Goal: Navigation & Orientation: Go to known website

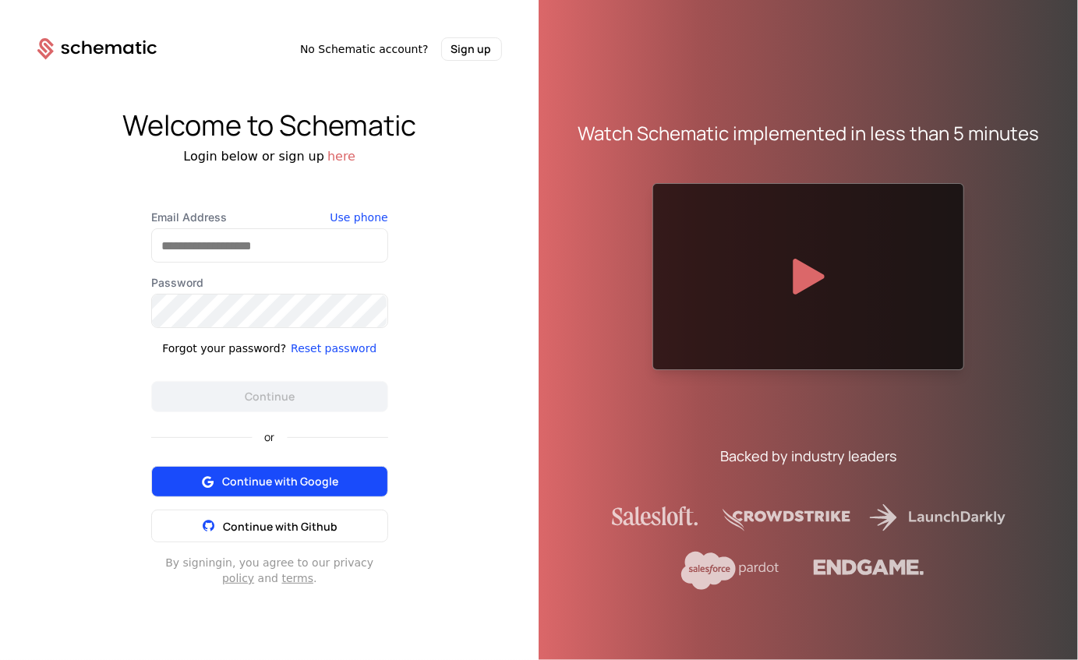
click at [253, 471] on button "Continue with Google" at bounding box center [269, 481] width 237 height 31
